Goal: Understand process/instructions: Learn how to perform a task or action

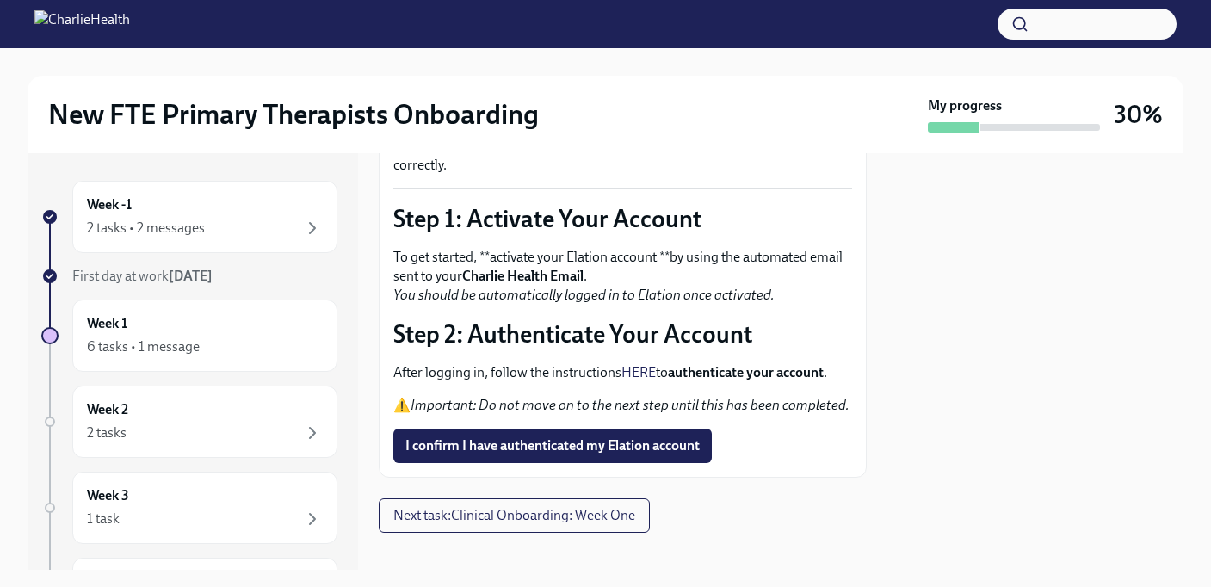
scroll to position [170, 0]
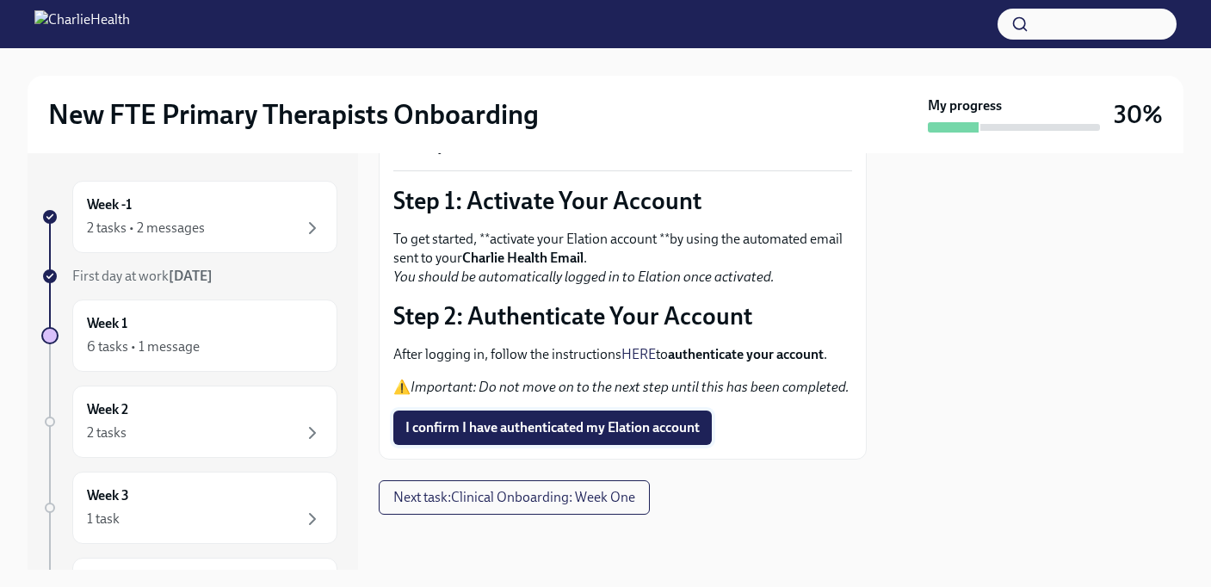
click at [571, 437] on button "I confirm I have authenticated my Elation account" at bounding box center [552, 428] width 319 height 34
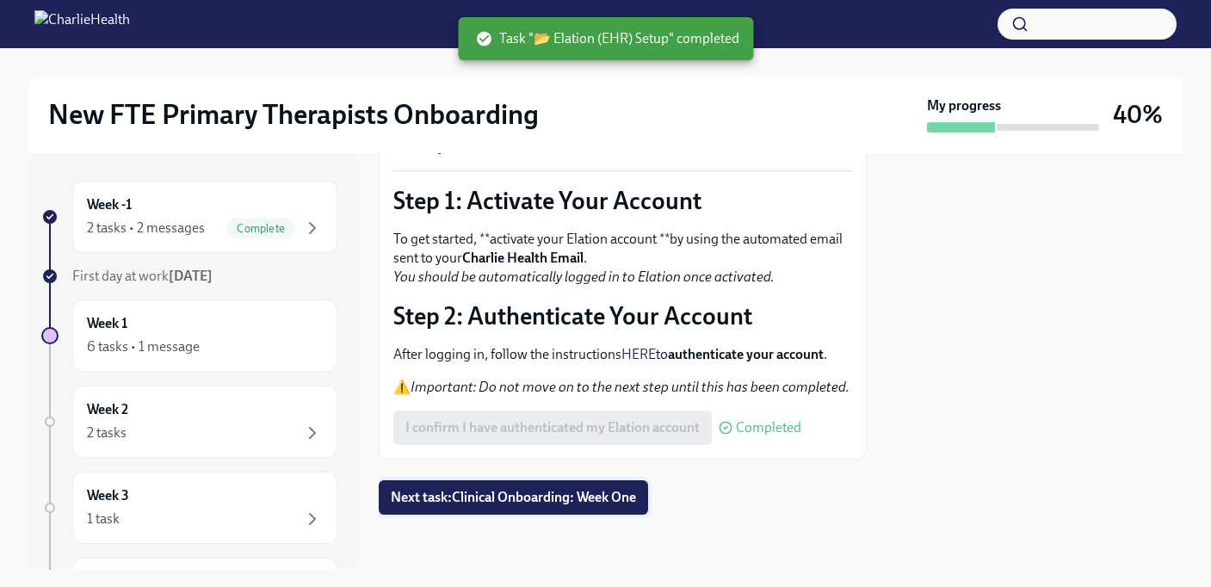
click at [531, 508] on button "Next task : Clinical Onboarding: Week One" at bounding box center [513, 497] width 269 height 34
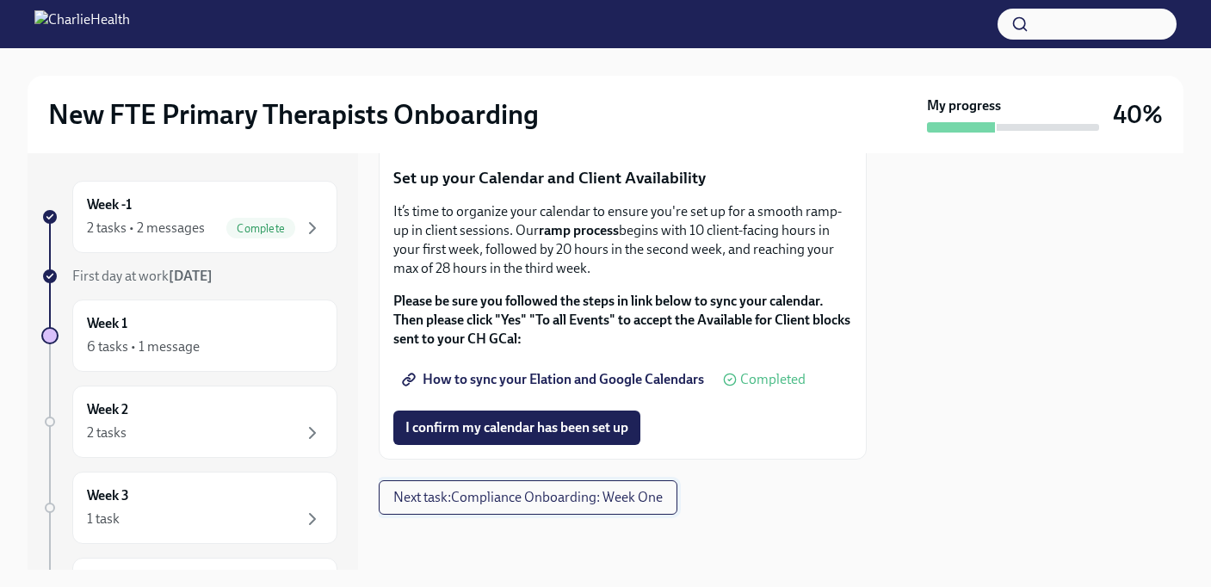
scroll to position [3016, 0]
click at [501, 432] on span "I confirm my calendar has been set up" at bounding box center [517, 427] width 223 height 17
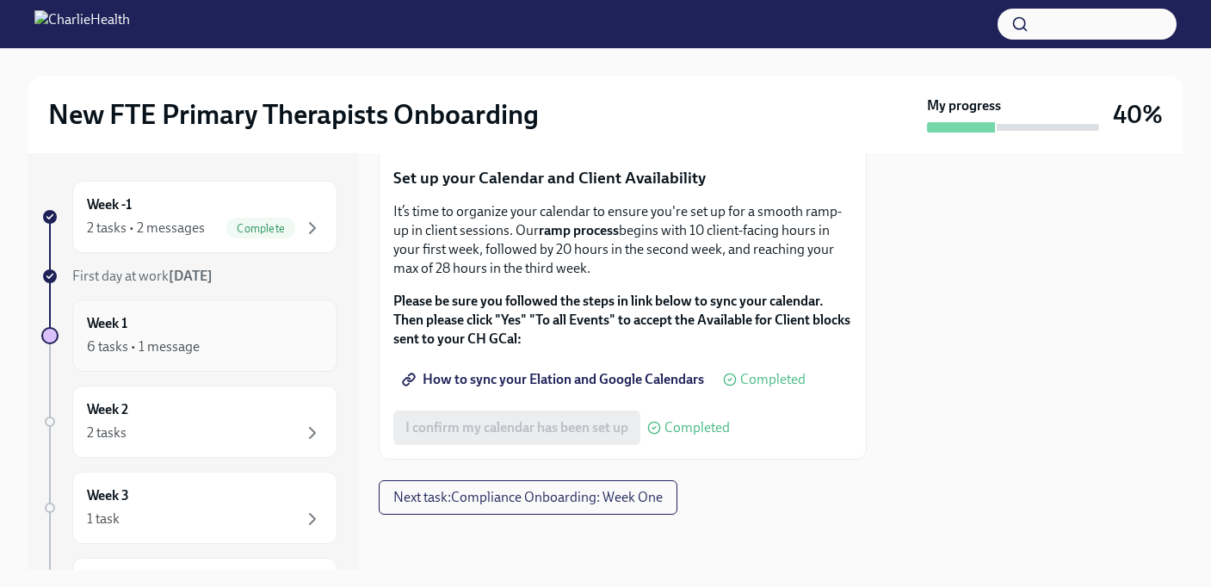
click at [233, 345] on div "6 tasks • 1 message" at bounding box center [205, 347] width 236 height 21
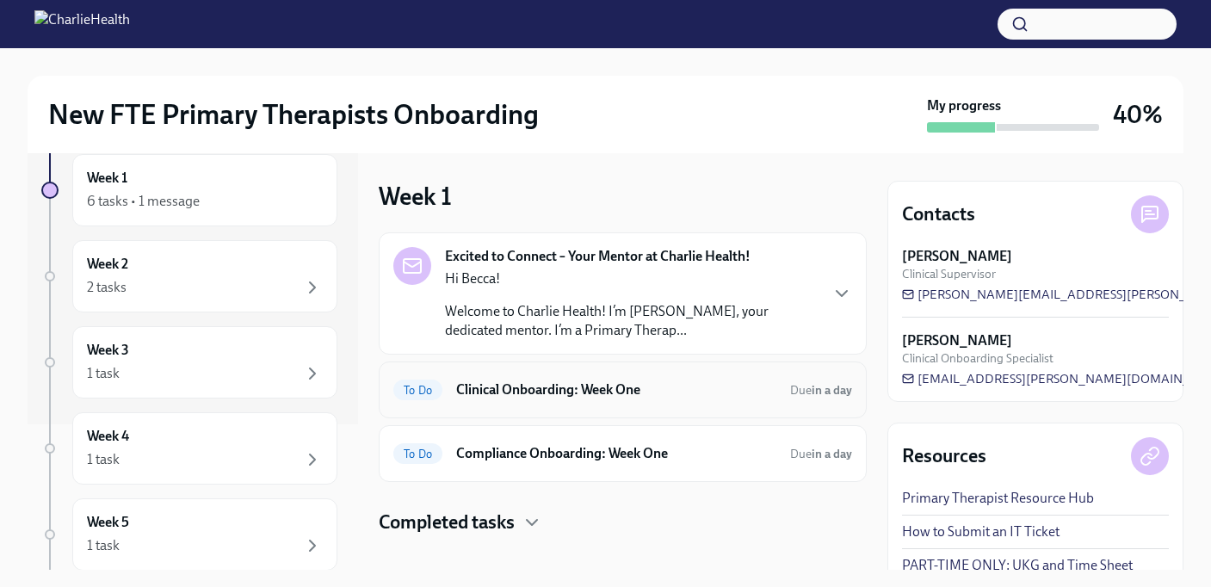
scroll to position [21, 0]
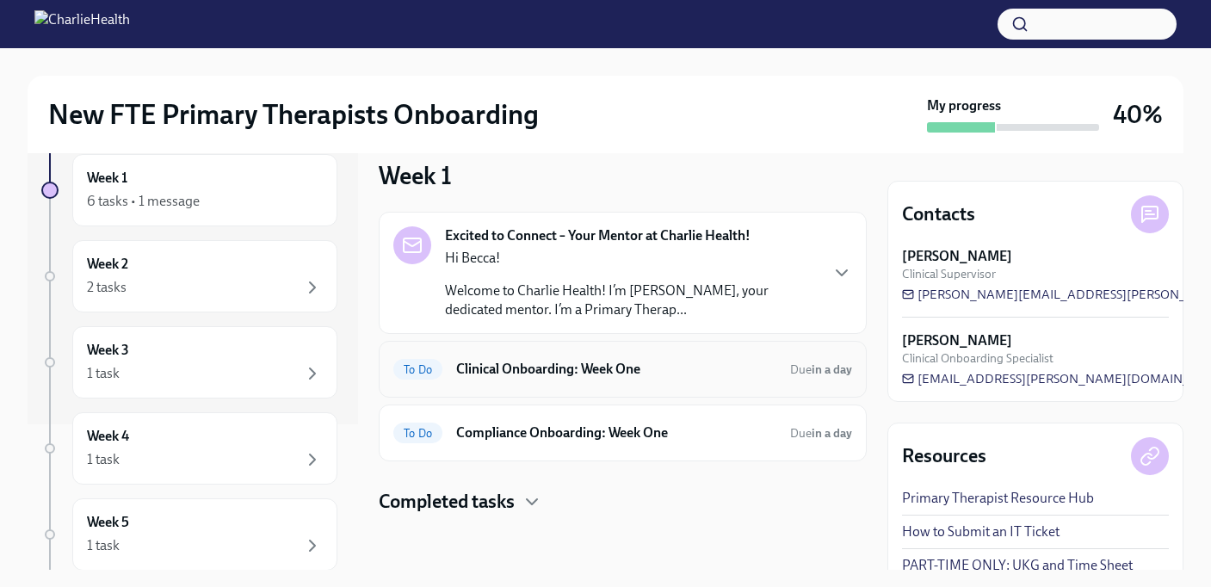
click at [547, 375] on h6 "Clinical Onboarding: Week One" at bounding box center [616, 369] width 320 height 19
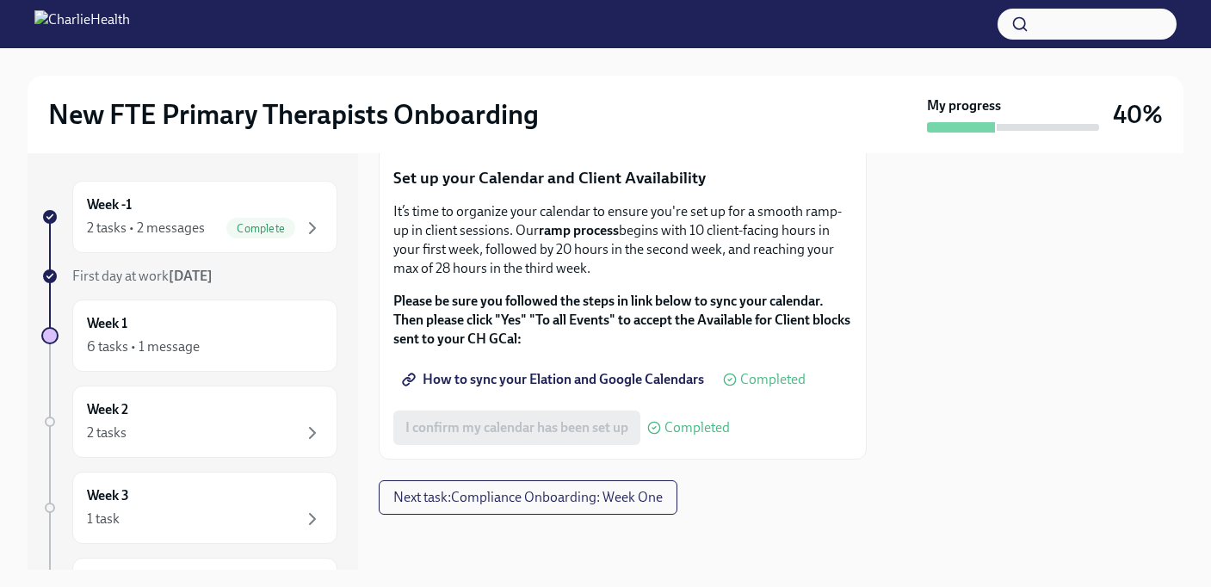
scroll to position [3016, 0]
click at [529, 494] on span "Next task : Compliance Onboarding: Week One" at bounding box center [527, 497] width 269 height 17
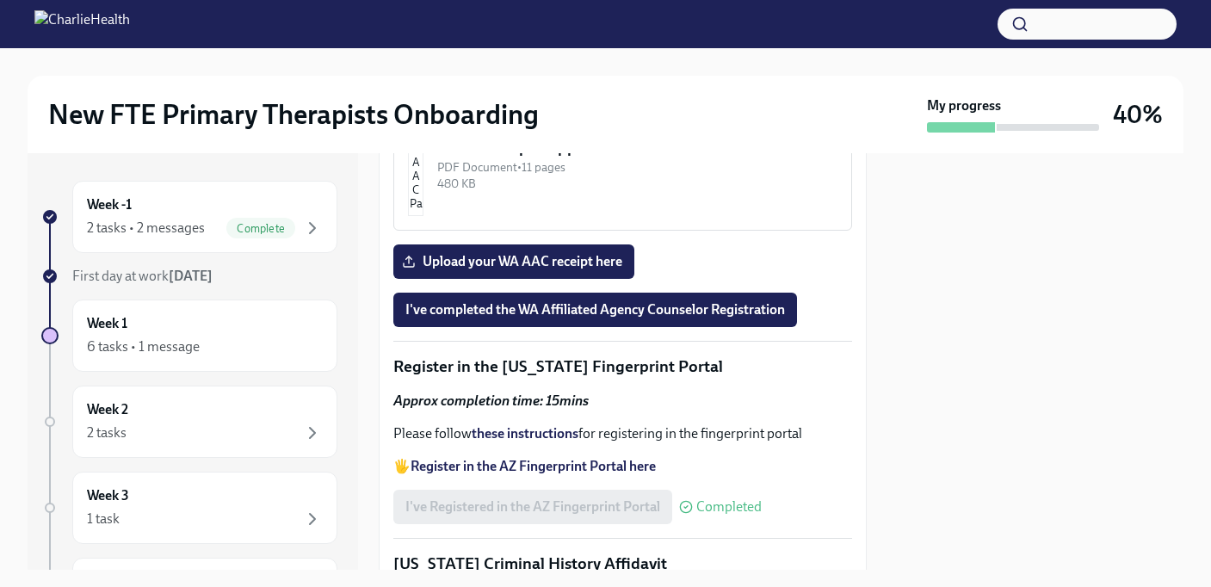
scroll to position [2132, 0]
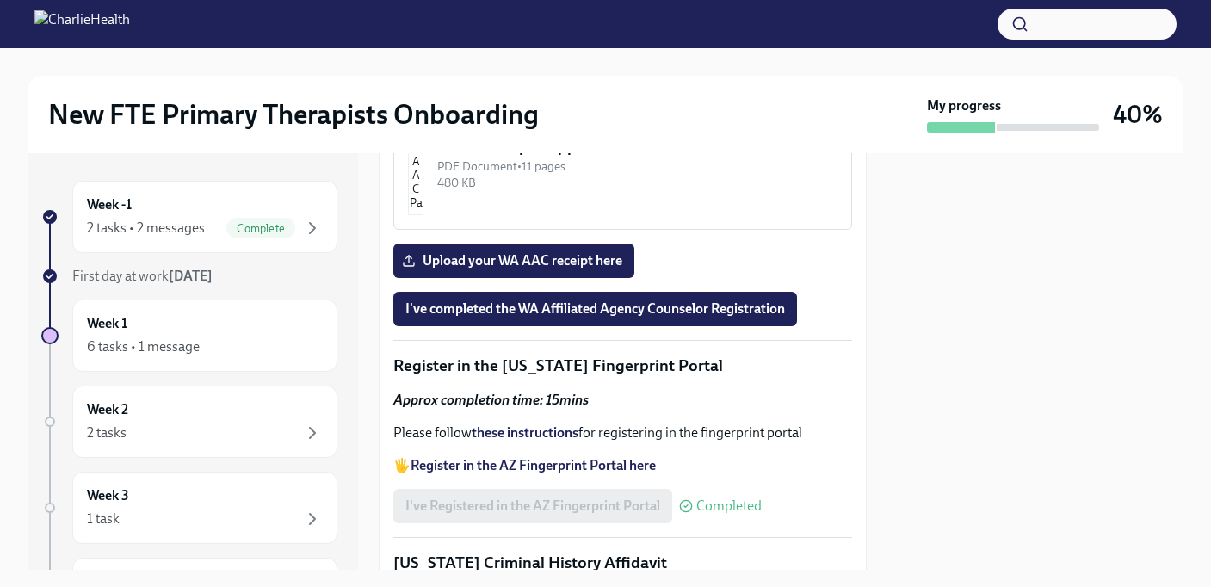
click at [545, 45] on div "344.66 KB" at bounding box center [637, 36] width 400 height 16
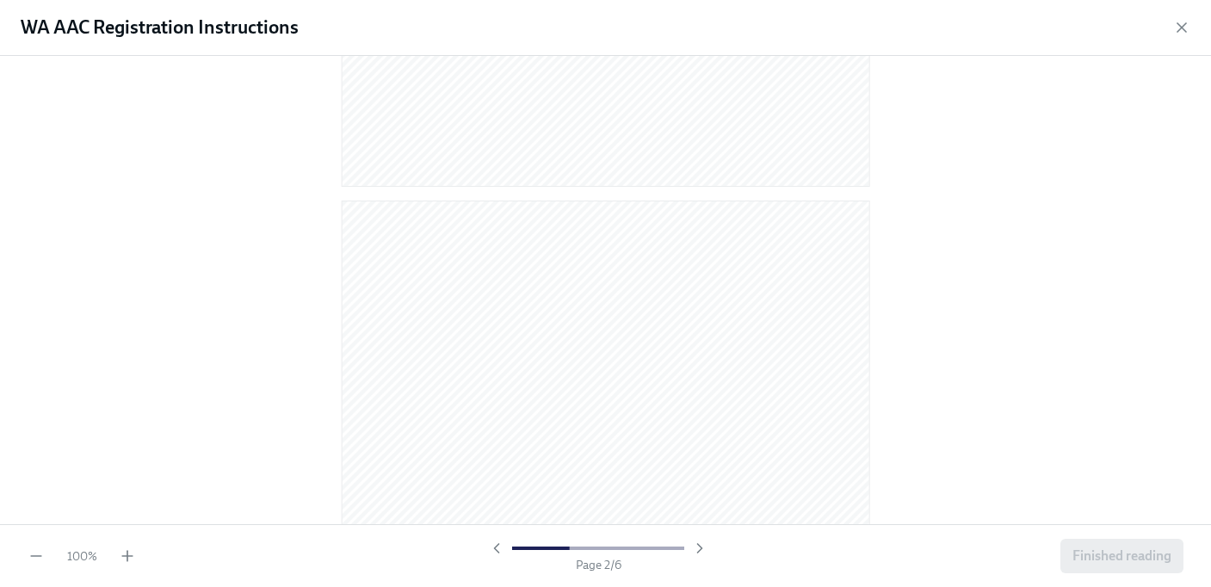
scroll to position [594, 0]
click at [1180, 28] on icon "button" at bounding box center [1182, 27] width 9 height 9
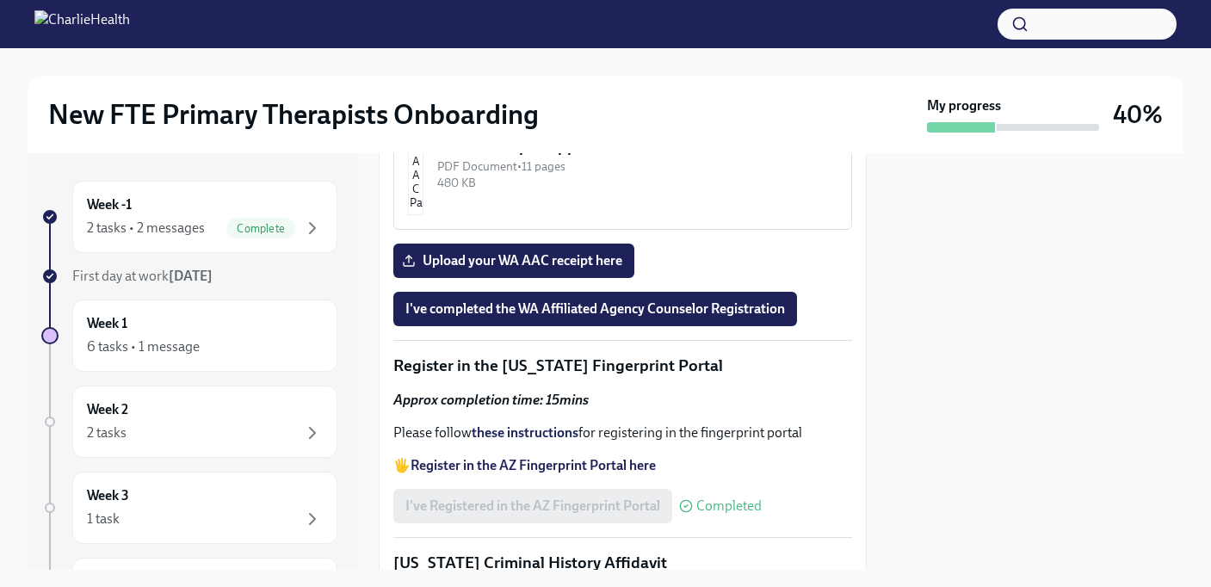
click at [424, 69] on img "button" at bounding box center [415, 17] width 15 height 103
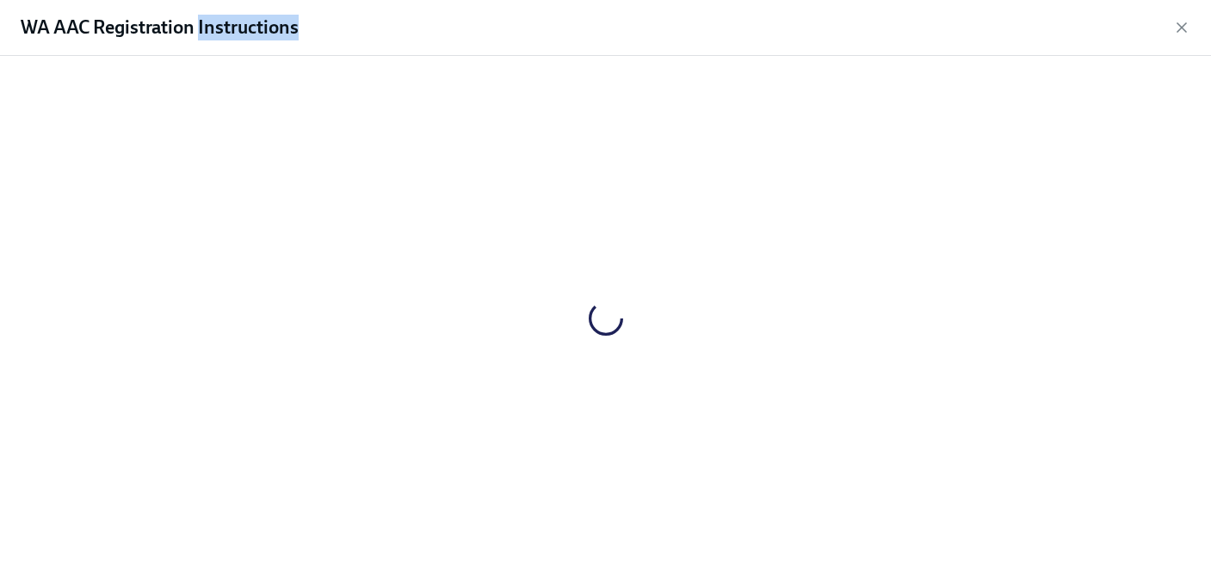
click at [446, 336] on div at bounding box center [606, 318] width 1156 height 497
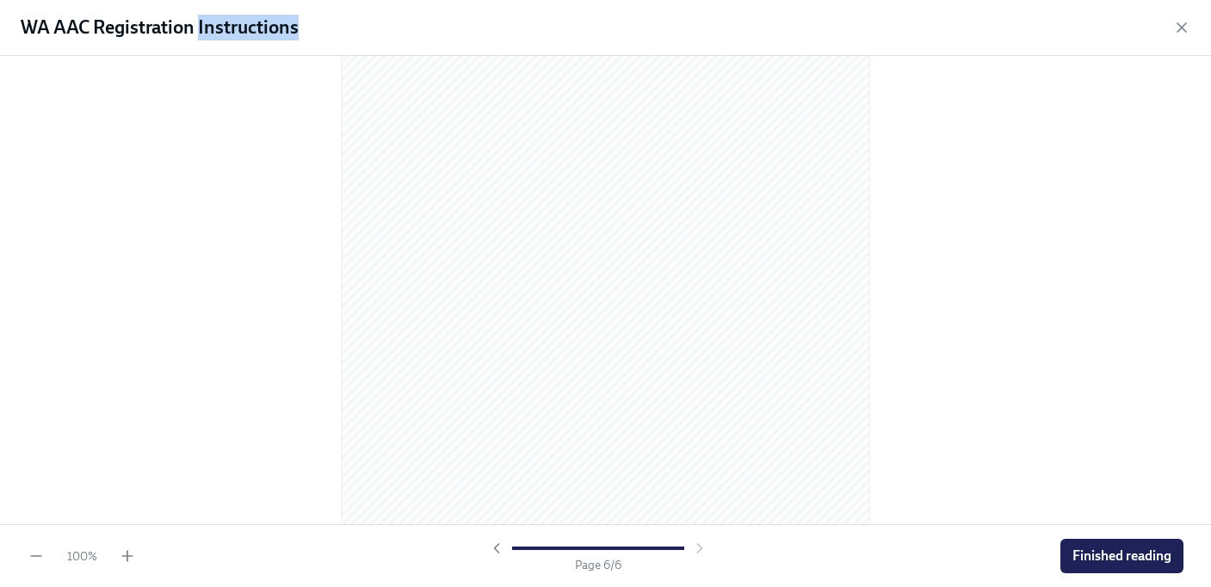
scroll to position [3695, 0]
click at [1177, 22] on icon "button" at bounding box center [1182, 27] width 17 height 17
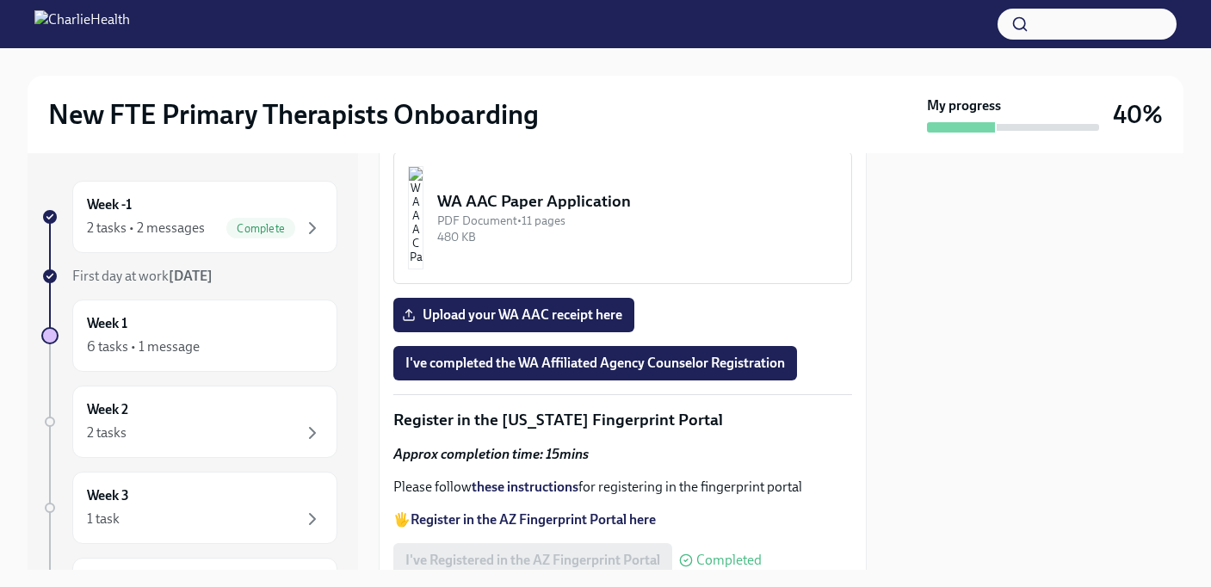
scroll to position [2042, 0]
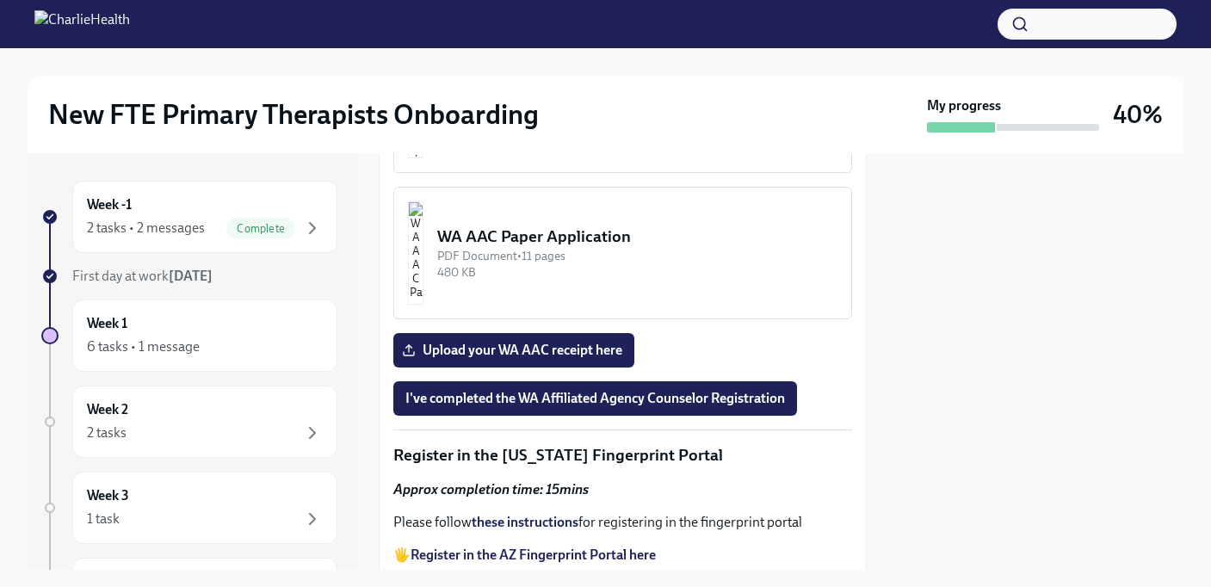
drag, startPoint x: 580, startPoint y: 257, endPoint x: 400, endPoint y: 260, distance: 180.0
copy p "[EMAIL_ADDRESS][DOMAIN_NAME]"
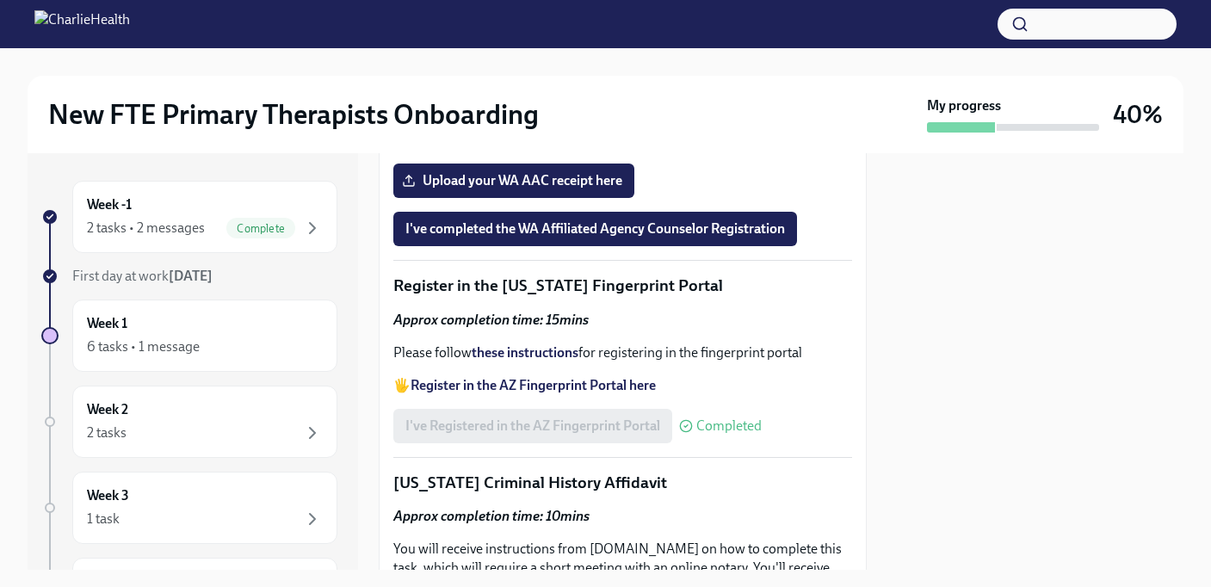
scroll to position [2233, 0]
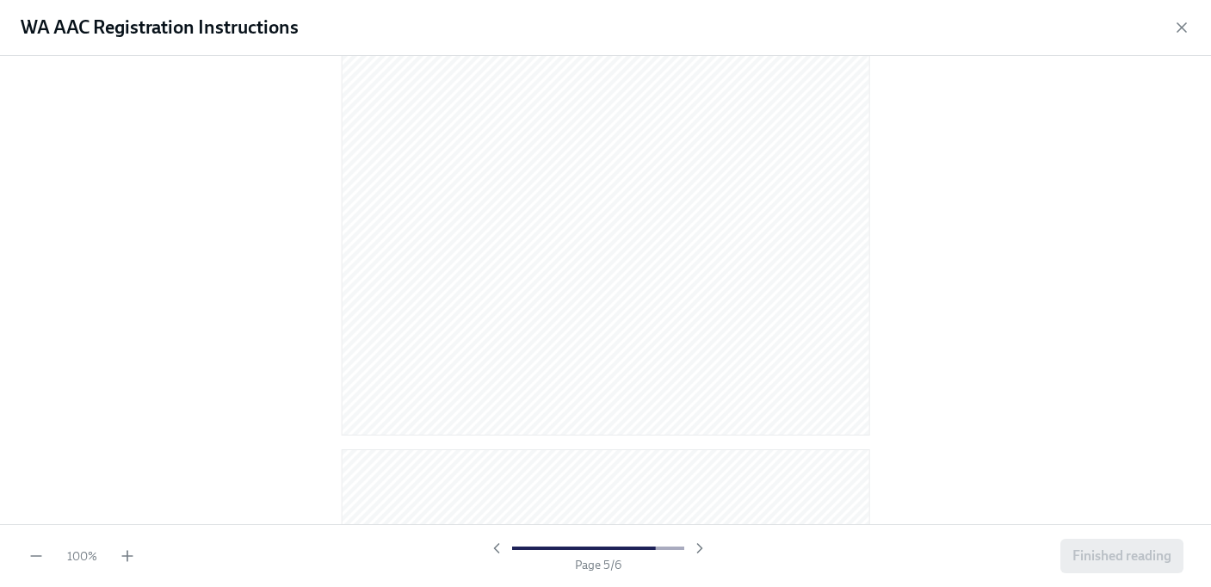
scroll to position [3730, 0]
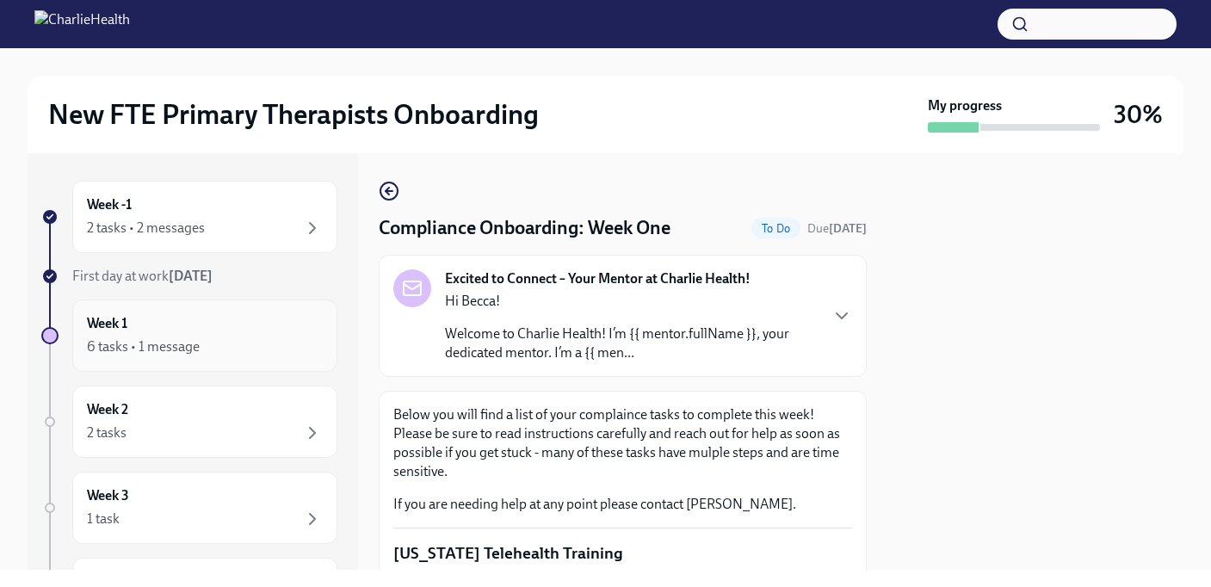
click at [177, 342] on div "6 tasks • 1 message" at bounding box center [143, 347] width 113 height 19
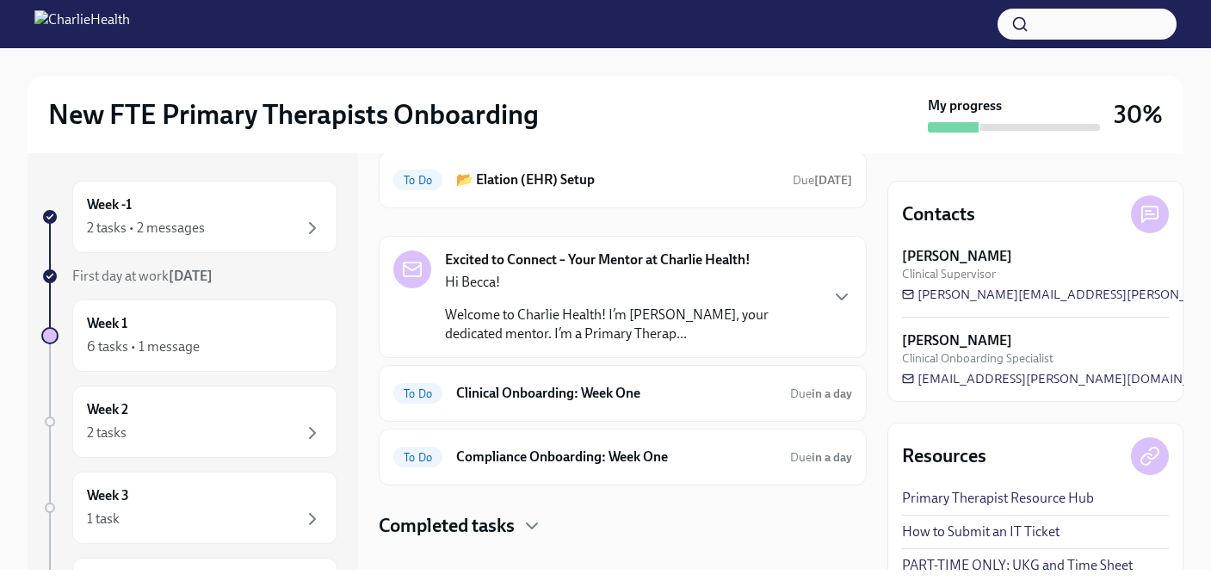
scroll to position [105, 0]
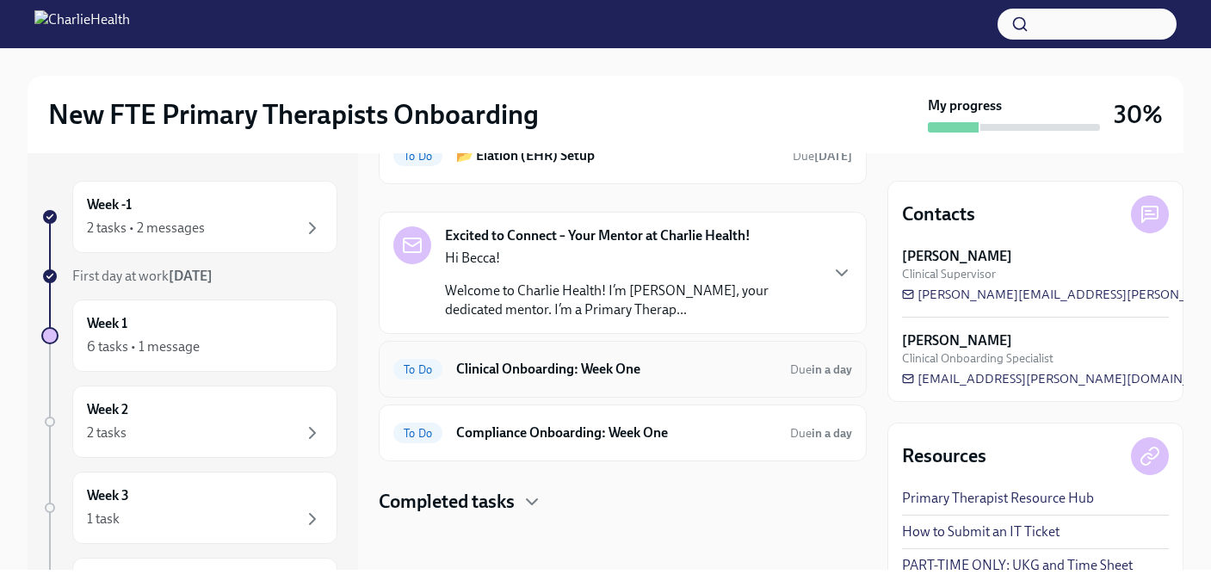
click at [588, 372] on h6 "Clinical Onboarding: Week One" at bounding box center [616, 369] width 320 height 19
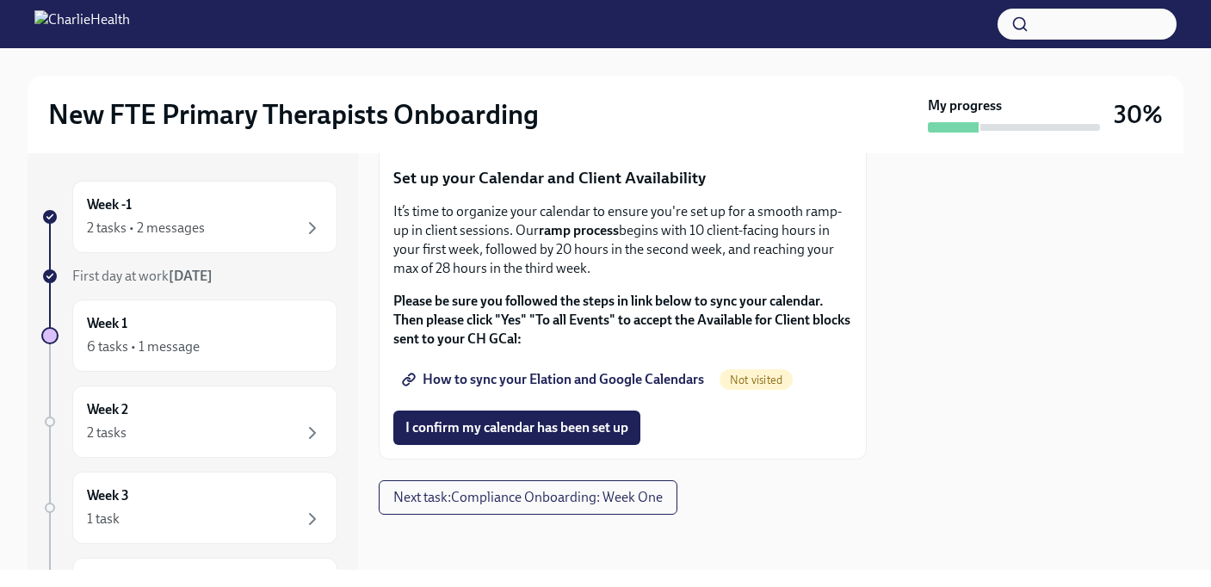
scroll to position [3016, 0]
click at [587, 374] on span "How to sync your Elation and Google Calendars" at bounding box center [555, 379] width 299 height 17
click at [554, 504] on span "Next task : Compliance Onboarding: Week One" at bounding box center [527, 497] width 269 height 17
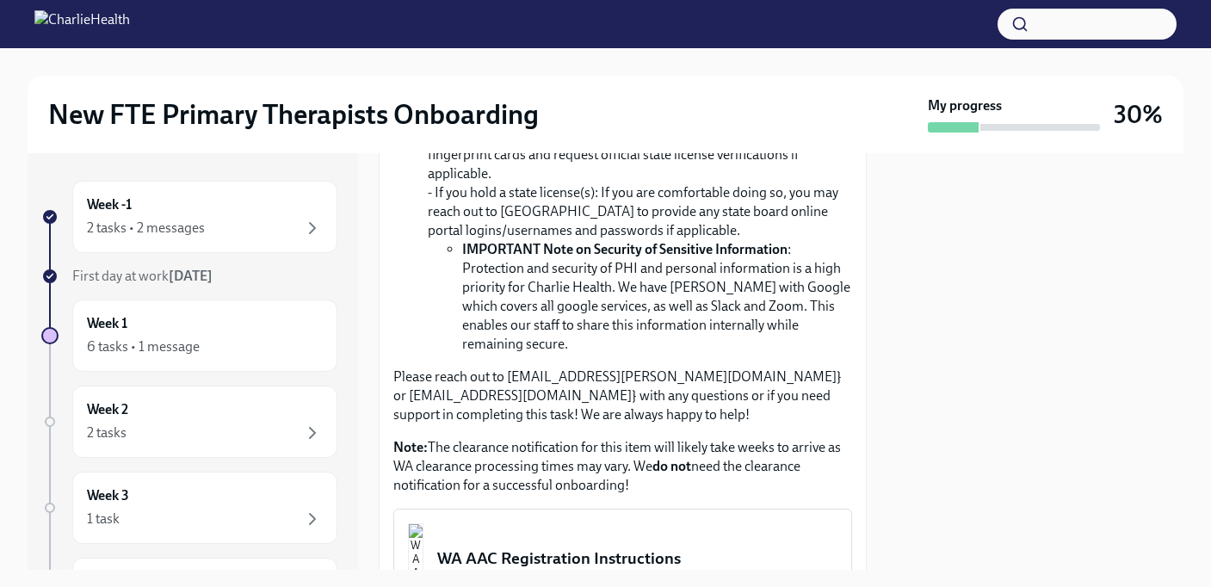
scroll to position [1575, 0]
drag, startPoint x: 613, startPoint y: 352, endPoint x: 795, endPoint y: 352, distance: 181.7
click at [795, 50] on li "Please ensure you have added [EMAIL_ADDRESS][DOMAIN_NAME]} as your secondary em…" at bounding box center [640, 31] width 424 height 38
copy li "[EMAIL_ADDRESS][DOMAIN_NAME]"
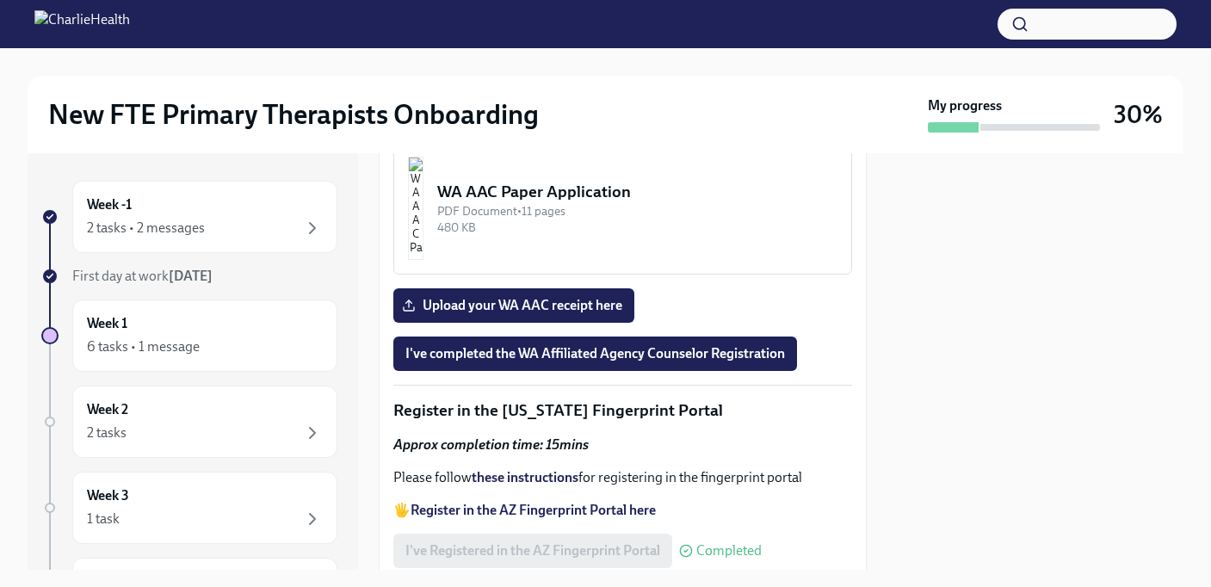
scroll to position [2075, 0]
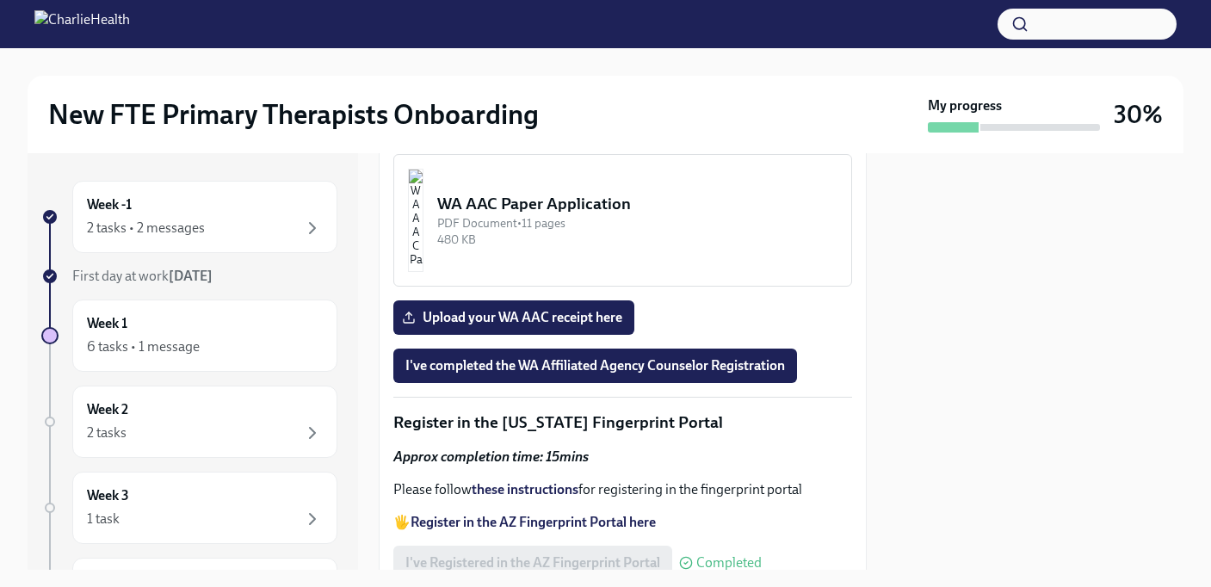
click at [639, 140] on button "WA AAC Registration Instructions PDF Document • 6 pages 344.66 KB" at bounding box center [622, 74] width 459 height 133
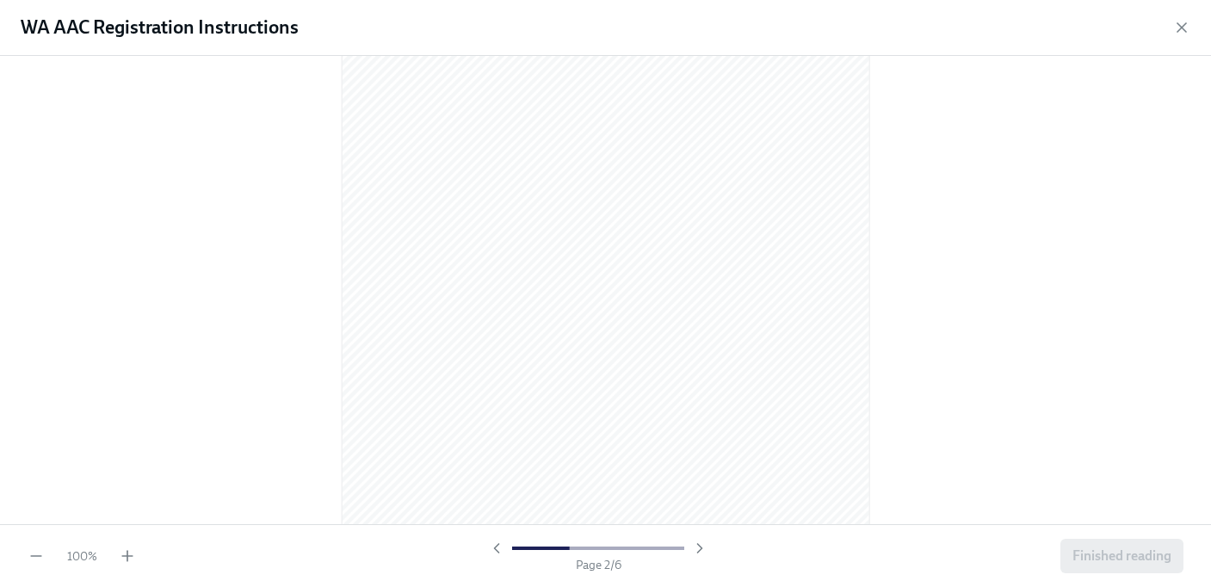
scroll to position [808, 0]
click at [1183, 22] on icon "button" at bounding box center [1182, 27] width 17 height 17
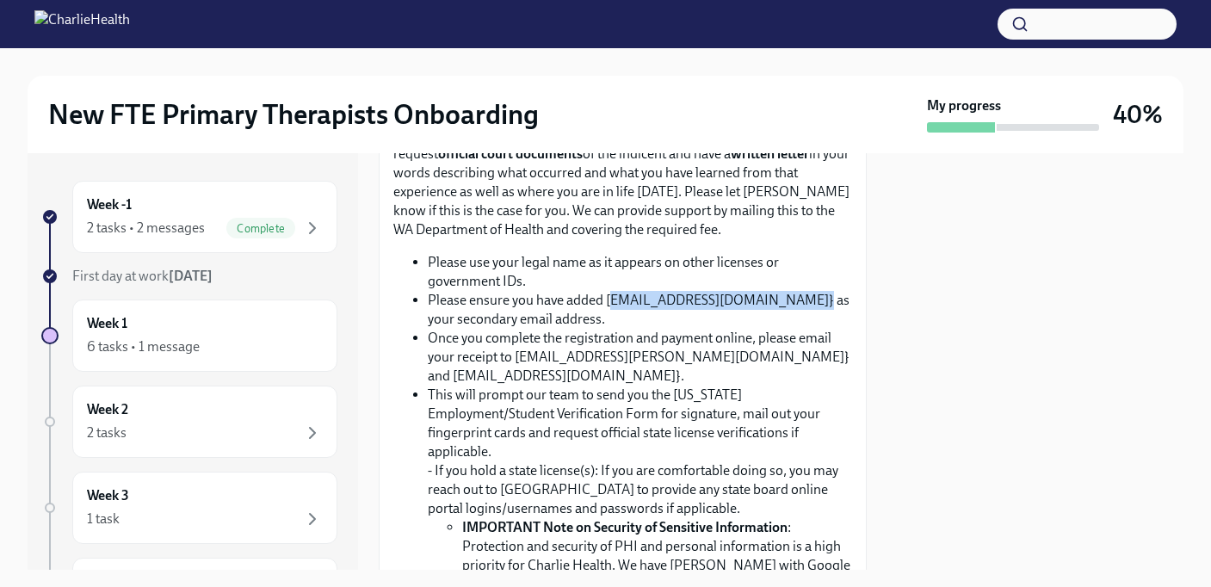
scroll to position [1264, 0]
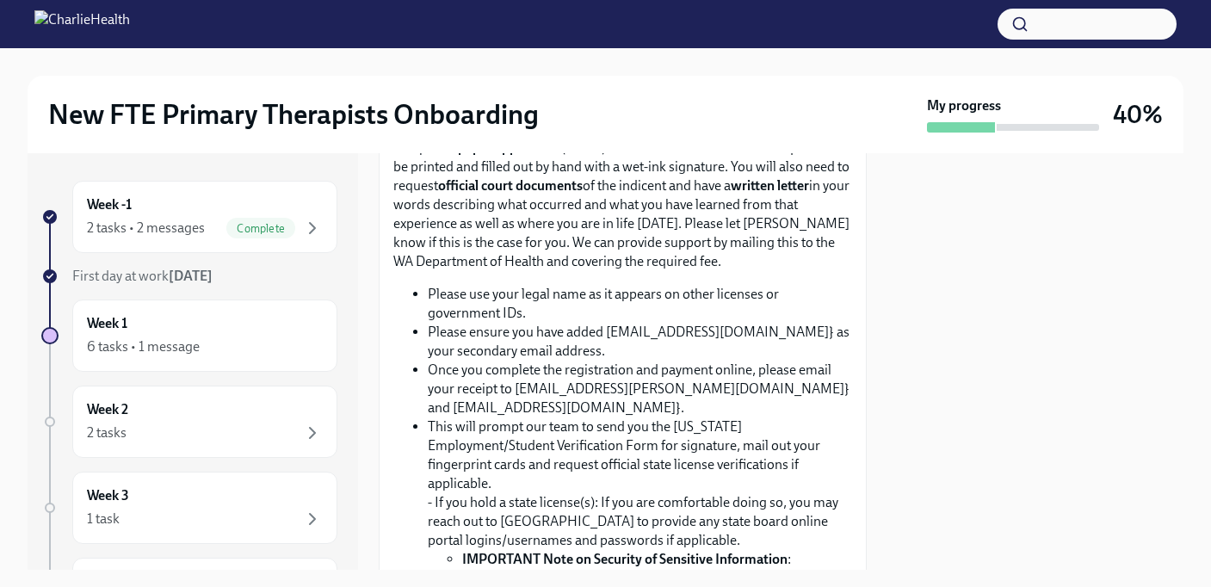
click at [872, 308] on div "Week -1 2 tasks • 2 messages Complete First day at work [DATE] Week 1 6 tasks •…" at bounding box center [606, 361] width 1156 height 417
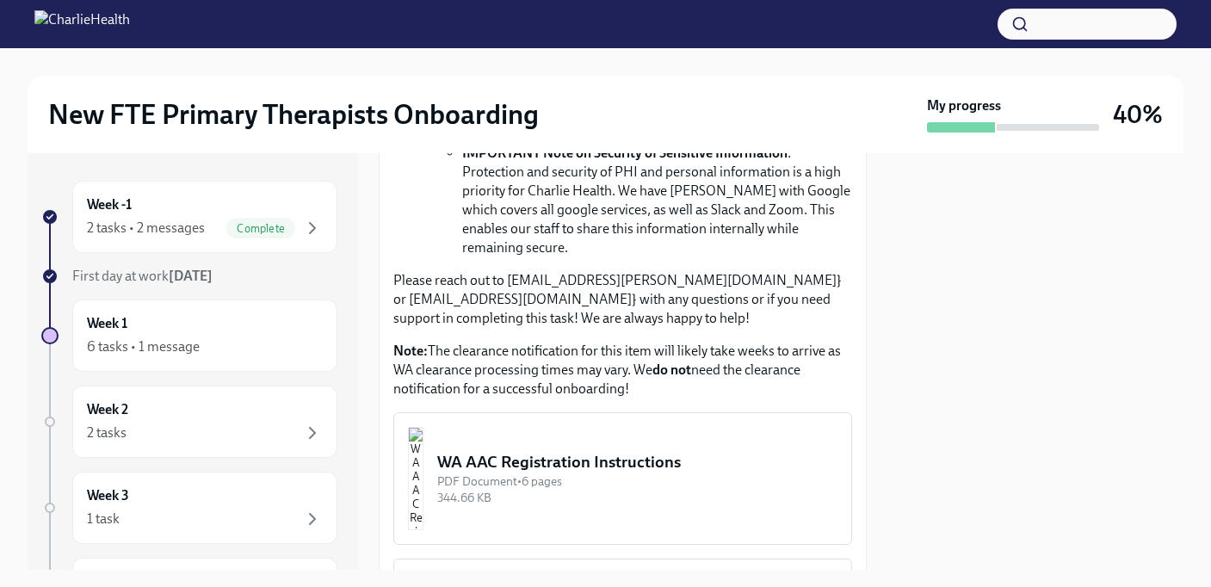
scroll to position [1670, 0]
drag, startPoint x: 611, startPoint y: 258, endPoint x: 790, endPoint y: 254, distance: 178.3
copy li "[EMAIL_ADDRESS][DOMAIN_NAME]"
